Goal: Register for event/course

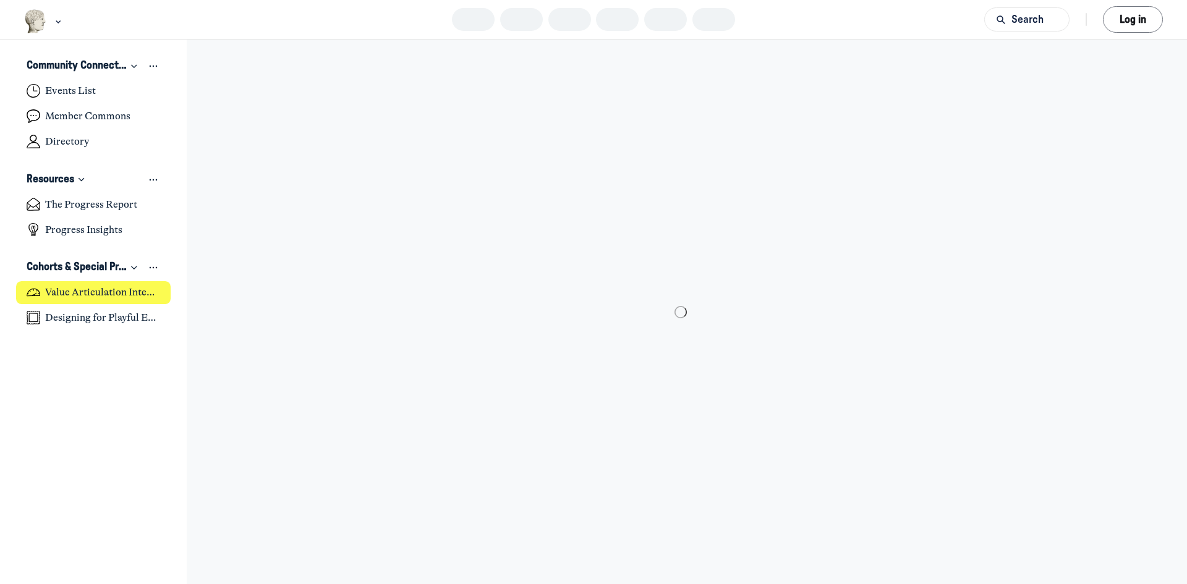
scroll to position [4014, 2429]
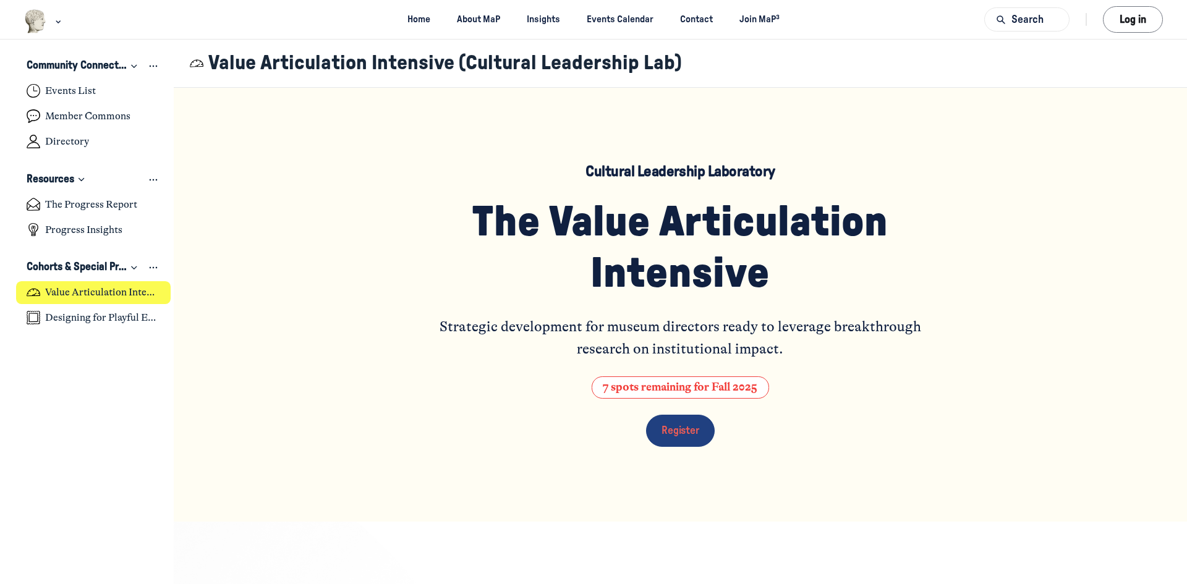
click at [677, 436] on link "Register" at bounding box center [680, 431] width 69 height 32
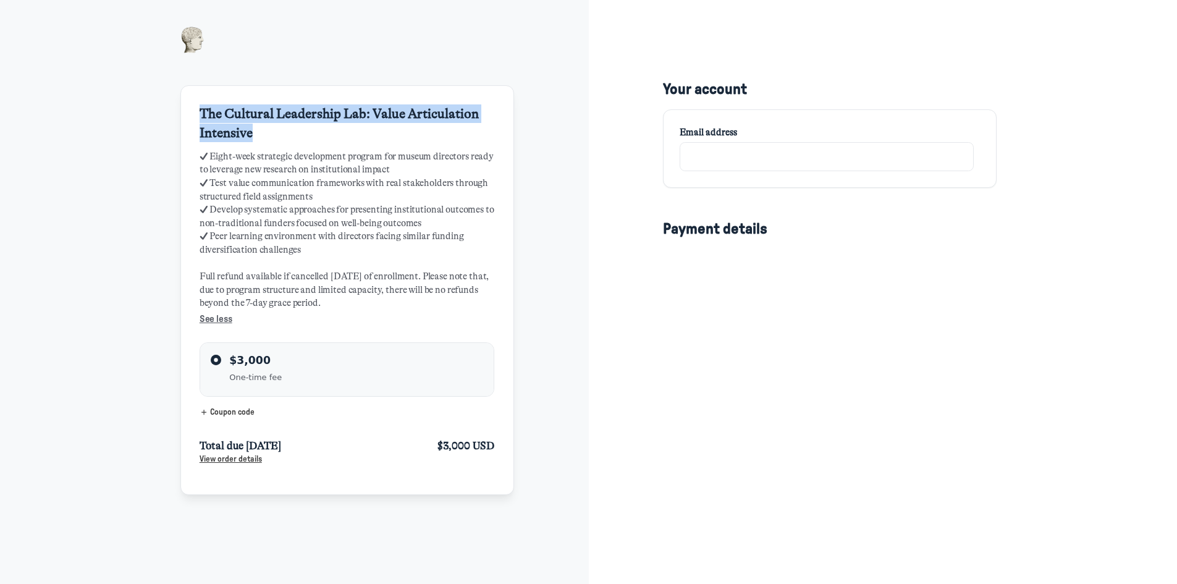
drag, startPoint x: 269, startPoint y: 133, endPoint x: 163, endPoint y: 112, distance: 109.0
click at [163, 112] on div "The Cultural Leadership Lab: Value Articulation Intensive ✓ Eight-week strategi…" at bounding box center [294, 450] width 589 height 900
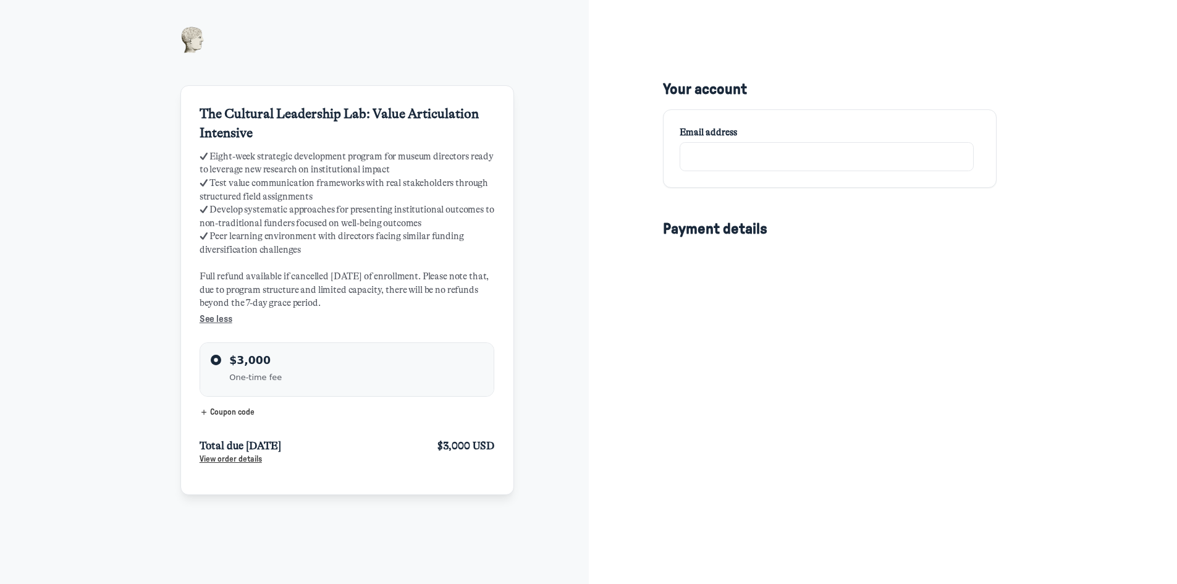
click at [148, 59] on div "The Cultural Leadership Lab: Value Articulation Intensive ✓ Eight-week strategi…" at bounding box center [294, 450] width 589 height 900
click at [1025, 273] on div "Your account Email address Payment details Business name (Optional) Add Tax ID …" at bounding box center [883, 450] width 589 height 900
click at [195, 36] on img at bounding box center [192, 40] width 25 height 27
click at [549, 145] on div "The Cultural Leadership Lab: Value Articulation Intensive ✓ Eight-week strategi…" at bounding box center [294, 450] width 589 height 900
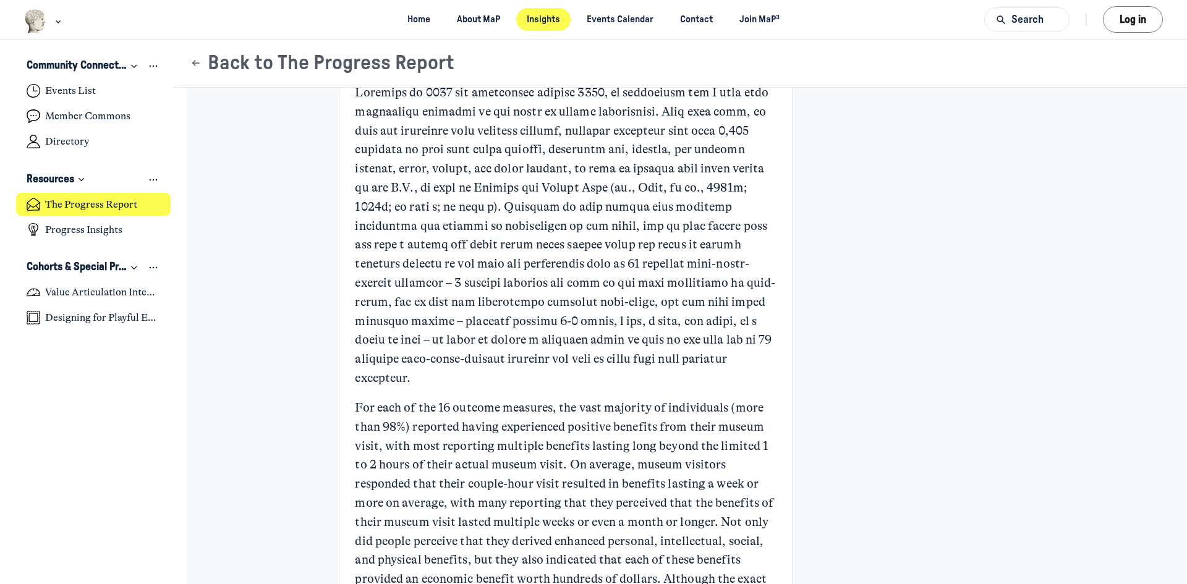
scroll to position [1854, 0]
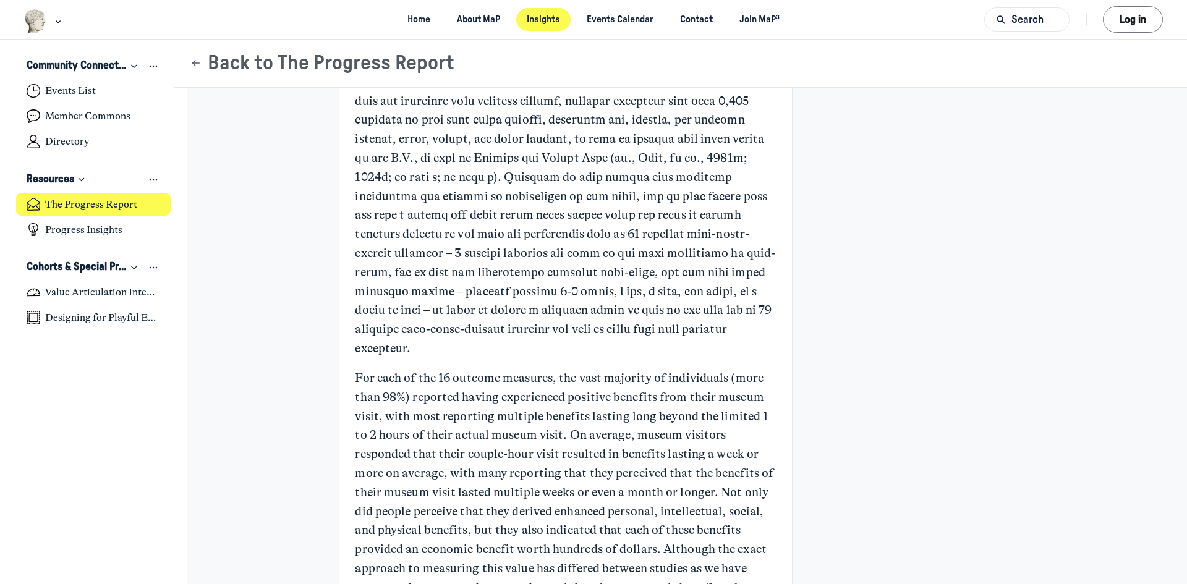
drag, startPoint x: 850, startPoint y: 237, endPoint x: 311, endPoint y: 4, distance: 586.8
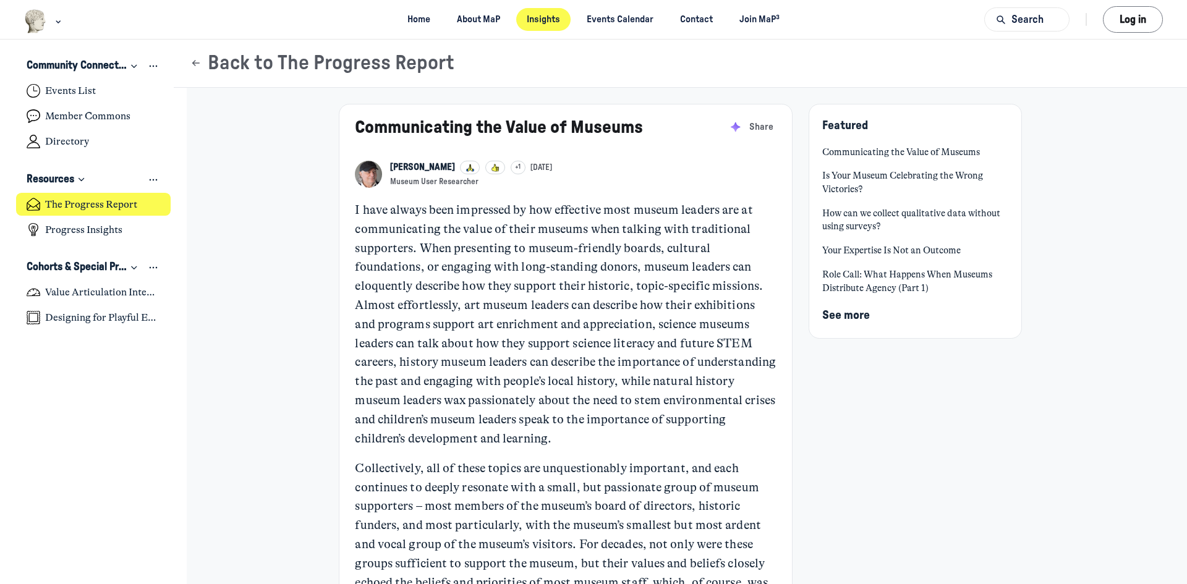
scroll to position [4014, 2429]
